Goal: Task Accomplishment & Management: Manage account settings

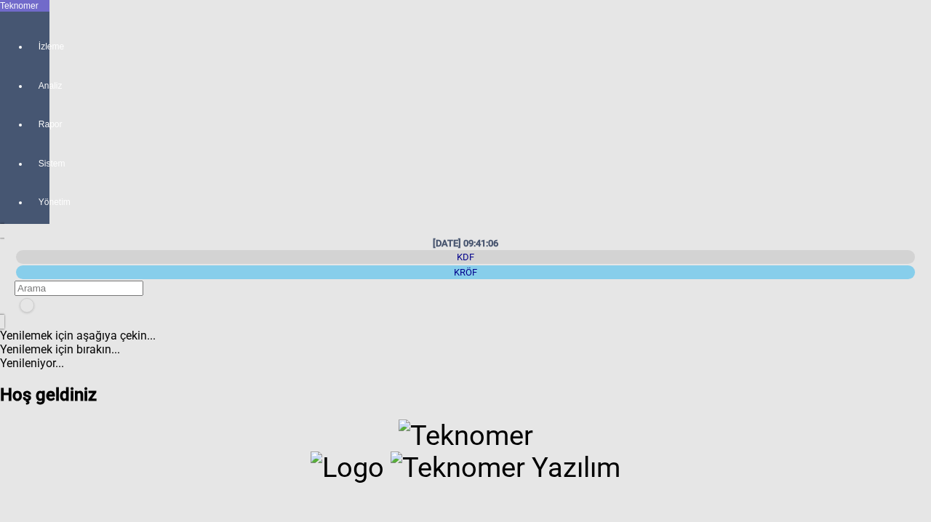
click at [775, 250] on div "KDF" at bounding box center [465, 257] width 899 height 14
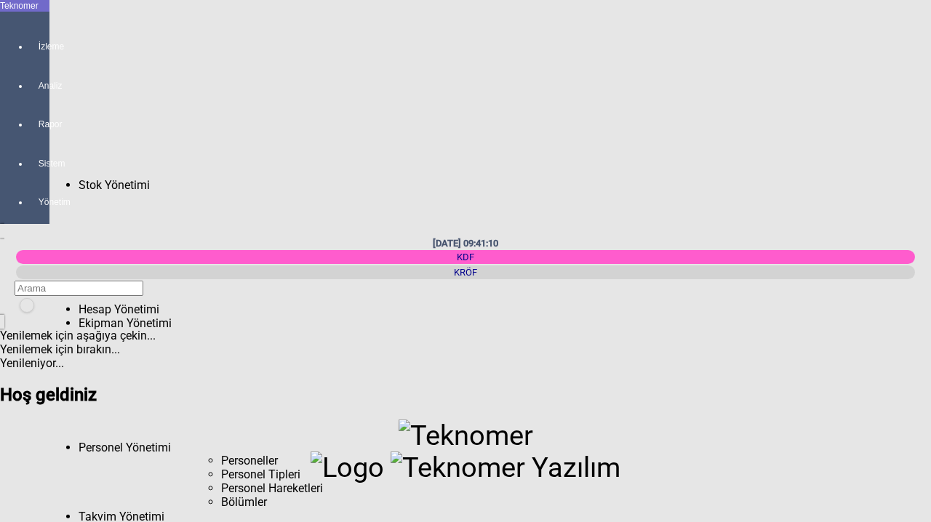
click at [221, 454] on span "Personeller" at bounding box center [249, 461] width 57 height 14
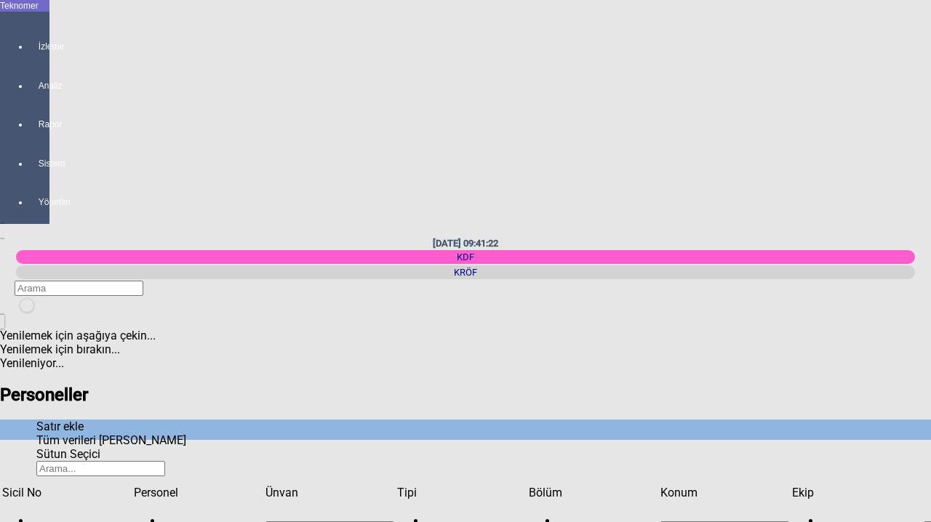
type input "Dokumacı"
type input "Karapınar"
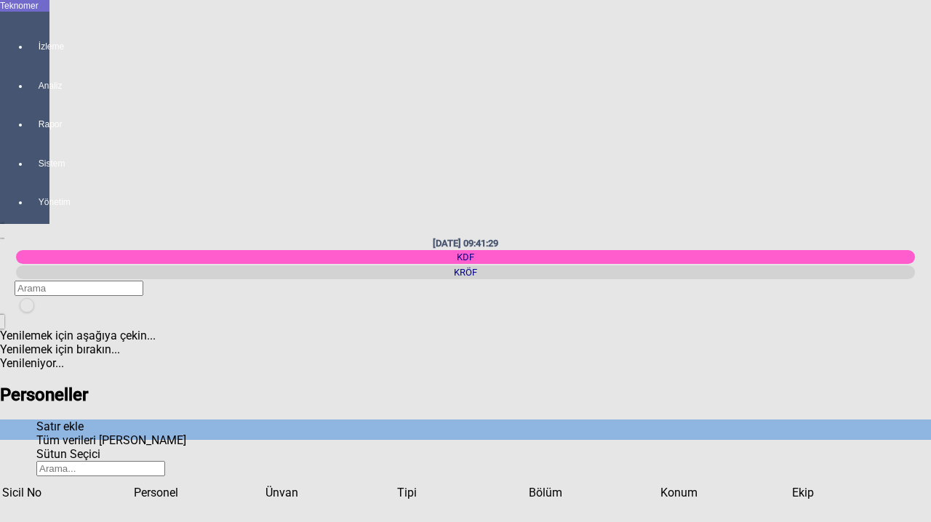
click at [36, 447] on icon "Sütun Seçici" at bounding box center [36, 454] width 0 height 14
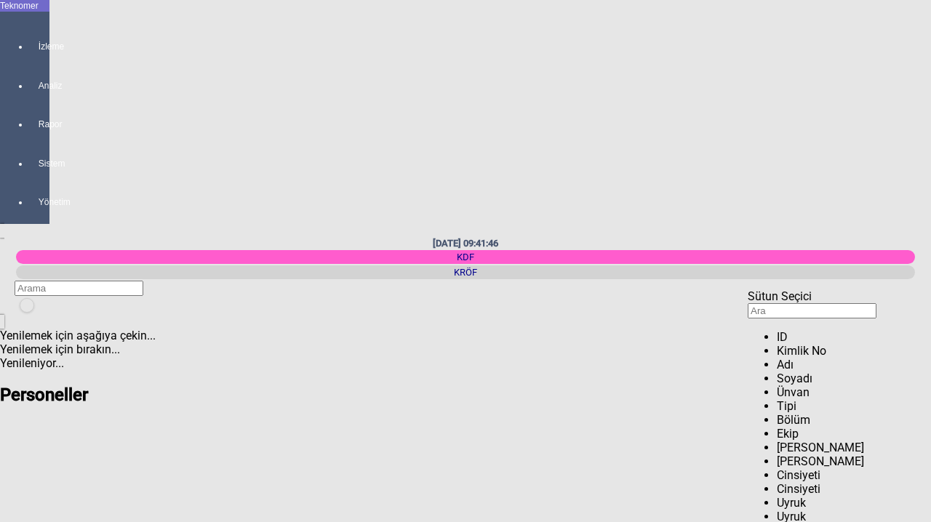
drag, startPoint x: 620, startPoint y: 67, endPoint x: 829, endPoint y: 357, distance: 357.3
click at [747, 303] on icon "Kapat" at bounding box center [747, 303] width 0 height 0
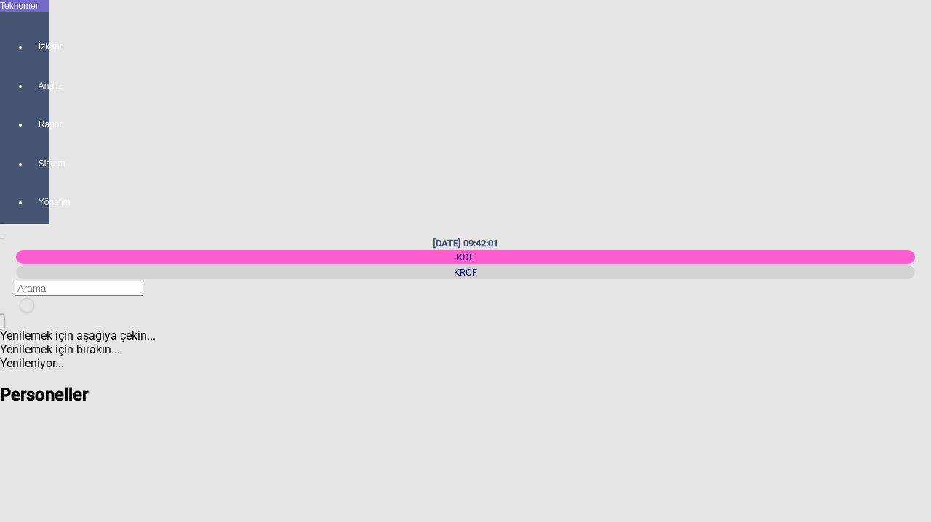
type input "Karapınar"
type input "Dokumacı"
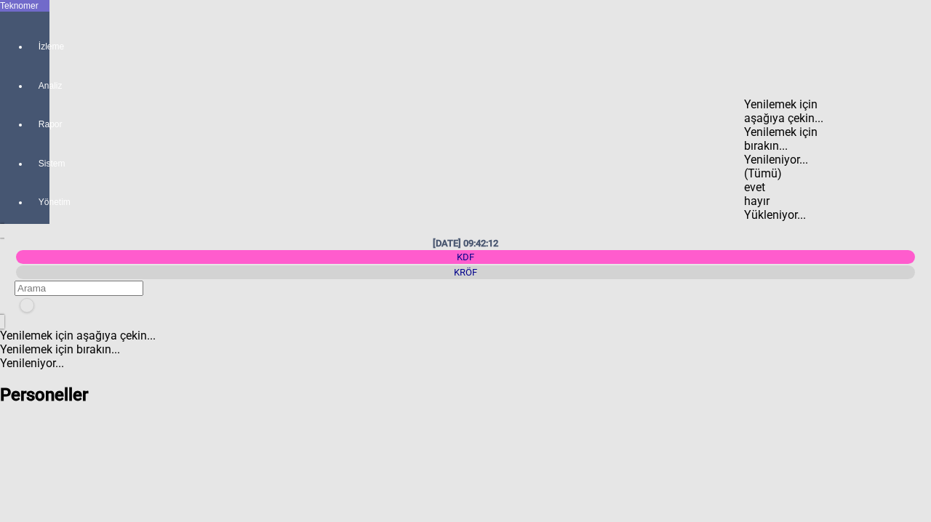
click at [783, 194] on div "hayır" at bounding box center [785, 201] width 83 height 14
type input "hayır"
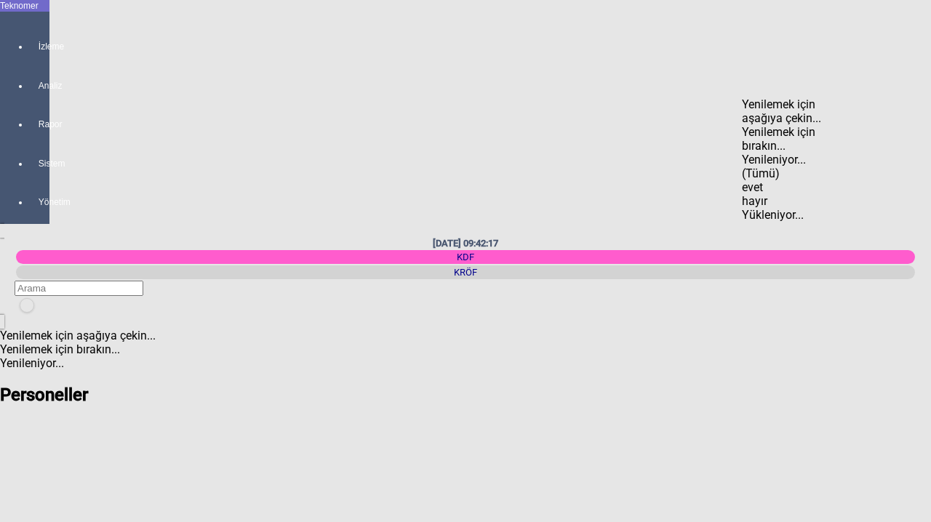
click at [792, 180] on div "evet" at bounding box center [782, 187] width 83 height 14
type input "evet"
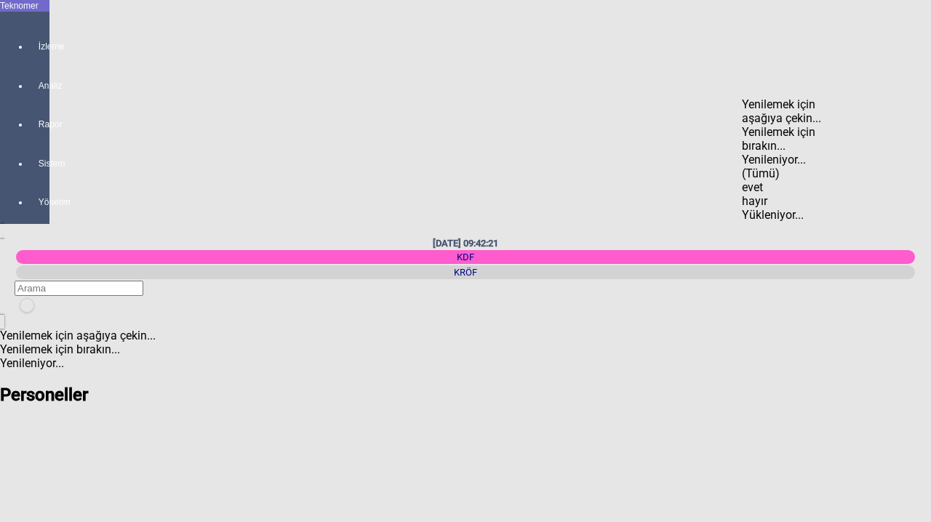
click at [794, 166] on div "(Tümü)" at bounding box center [782, 173] width 83 height 14
type input "(Tümü)"
